Goal: Task Accomplishment & Management: Manage account settings

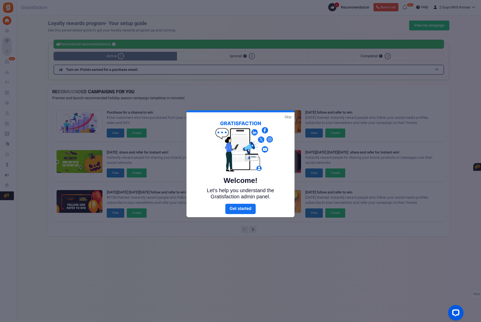
click at [287, 116] on link "Skip" at bounding box center [288, 116] width 7 height 5
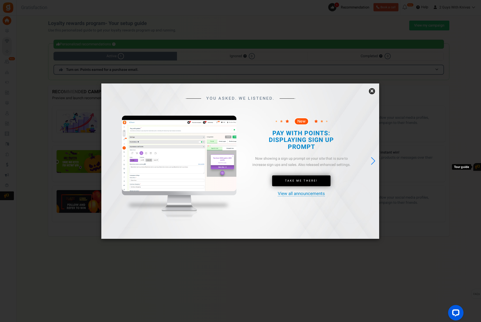
click at [371, 90] on link "×" at bounding box center [372, 91] width 6 height 6
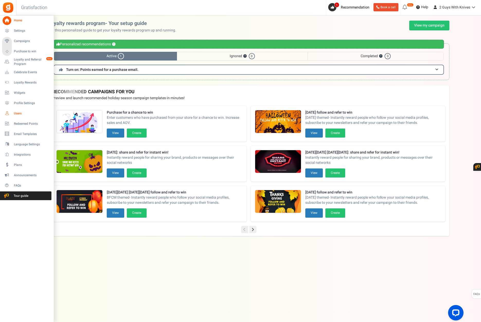
click at [20, 114] on span "Users" at bounding box center [32, 113] width 36 height 4
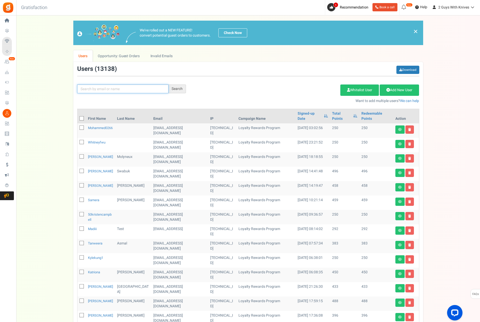
click at [101, 89] on input "text" at bounding box center [122, 88] width 91 height 9
click at [181, 88] on div "Search" at bounding box center [177, 88] width 17 height 9
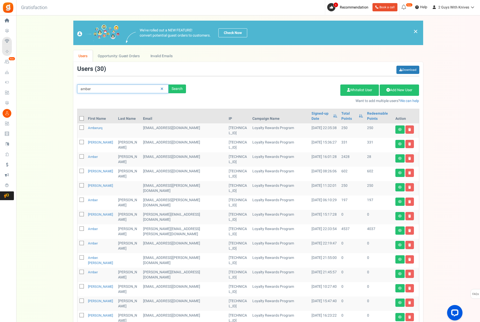
drag, startPoint x: 101, startPoint y: 90, endPoint x: 74, endPoint y: 89, distance: 26.8
click at [74, 89] on div "amber Search" at bounding box center [131, 88] width 117 height 9
paste input "[EMAIL_ADDRESS][DOMAIN_NAME]"
type input "[EMAIL_ADDRESS][DOMAIN_NAME]"
click at [180, 89] on div "Search" at bounding box center [177, 88] width 17 height 9
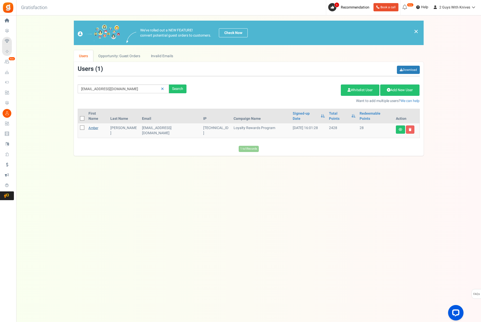
click at [94, 125] on link "Amber" at bounding box center [94, 127] width 10 height 5
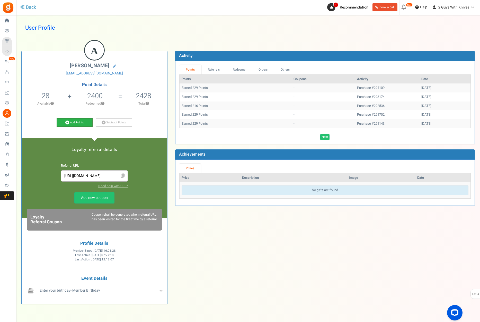
click at [79, 122] on link "Add Points" at bounding box center [75, 122] width 36 height 9
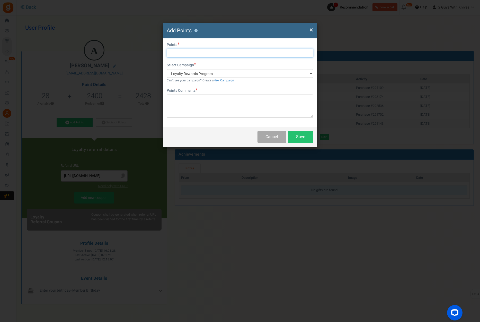
click at [189, 52] on input "text" at bounding box center [240, 53] width 147 height 9
type input "650"
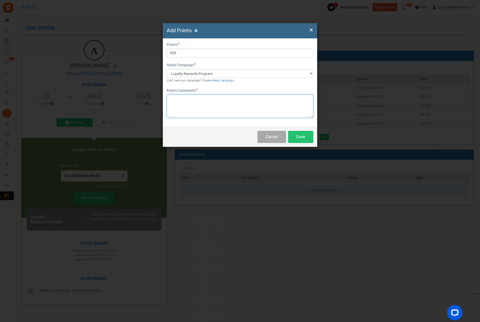
click at [187, 98] on textarea at bounding box center [240, 105] width 147 height 23
type textarea "She ordered long time in pending lost the points"
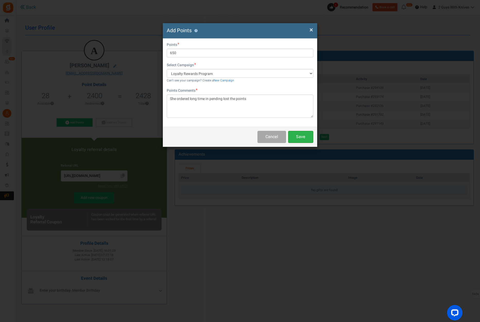
click at [303, 134] on button "Save" at bounding box center [300, 137] width 25 height 12
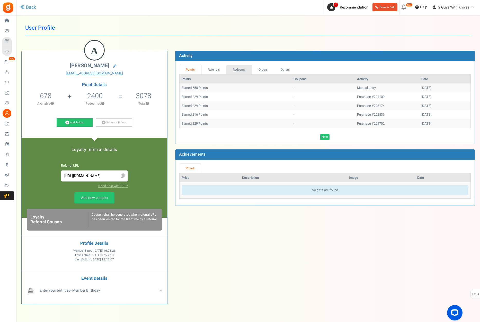
click at [236, 68] on link "Redeems" at bounding box center [239, 70] width 26 height 10
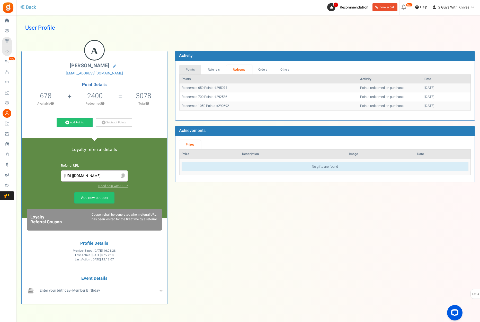
click at [192, 67] on link "Points" at bounding box center [190, 70] width 22 height 10
